Goal: Check status: Check status

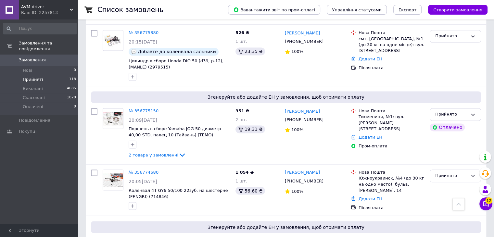
scroll to position [1048, 0]
click at [36, 77] on span "Прийняті" at bounding box center [33, 80] width 20 height 6
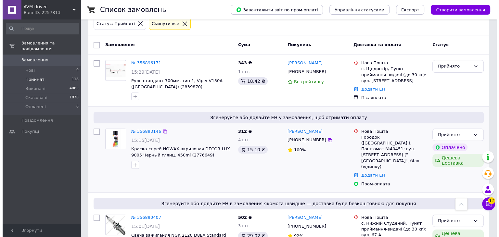
scroll to position [0, 0]
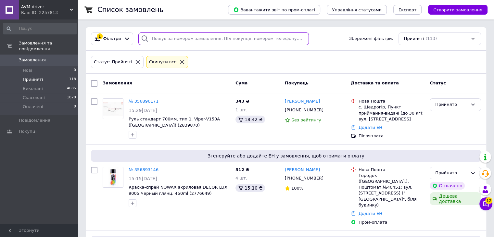
click at [205, 39] on input "search" at bounding box center [223, 38] width 171 height 13
paste input "356126735"
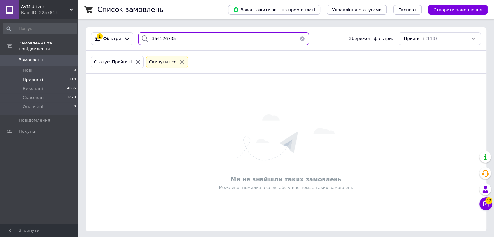
type input "356126735"
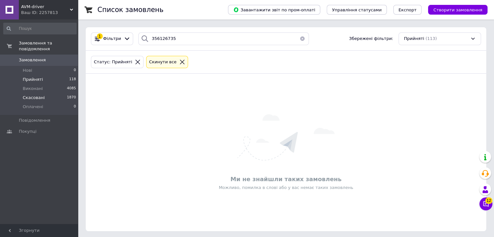
click at [47, 93] on li "Скасовані 1870" at bounding box center [40, 97] width 80 height 9
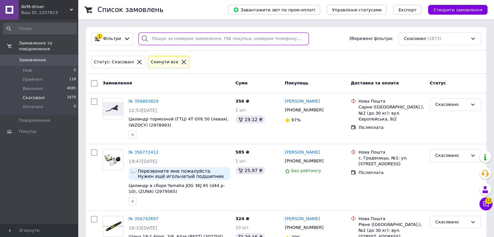
click at [185, 39] on input "search" at bounding box center [223, 38] width 171 height 13
paste input "356126735"
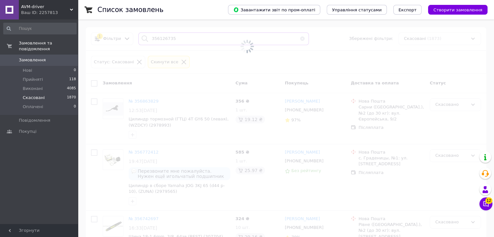
type input "356126735"
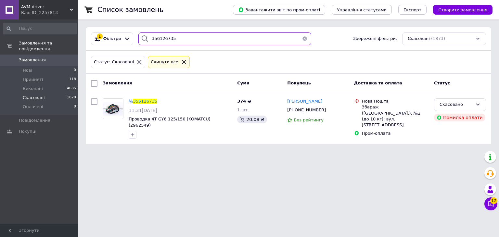
drag, startPoint x: 166, startPoint y: 37, endPoint x: 98, endPoint y: 30, distance: 67.9
click at [98, 30] on div "1 Фільтри 356126735 Збережені фільтри: Скасовані (1873)" at bounding box center [288, 38] width 405 height 23
type input "380960088356"
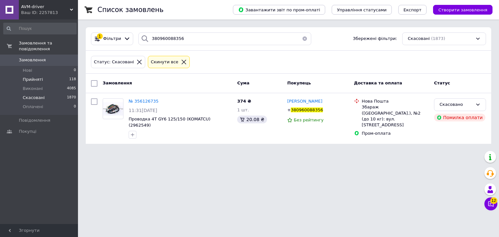
click at [31, 77] on span "Прийняті" at bounding box center [33, 80] width 20 height 6
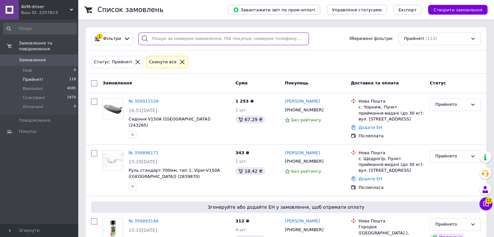
click at [200, 42] on input "search" at bounding box center [223, 38] width 171 height 13
paste input "380960088356"
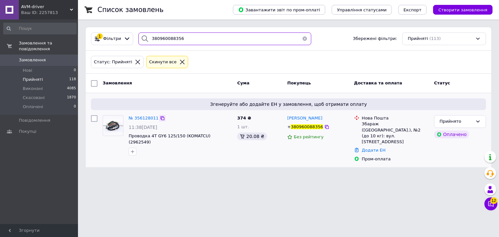
type input "380960088356"
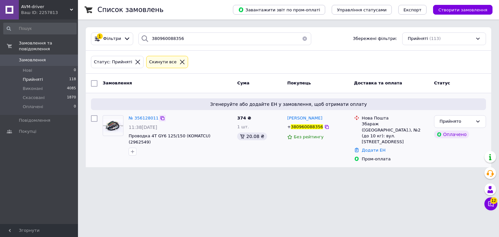
click at [160, 118] on icon at bounding box center [162, 118] width 4 height 4
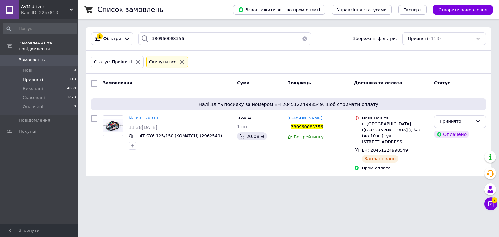
click at [32, 77] on span "Прийняті" at bounding box center [33, 80] width 20 height 6
